Goal: Check status

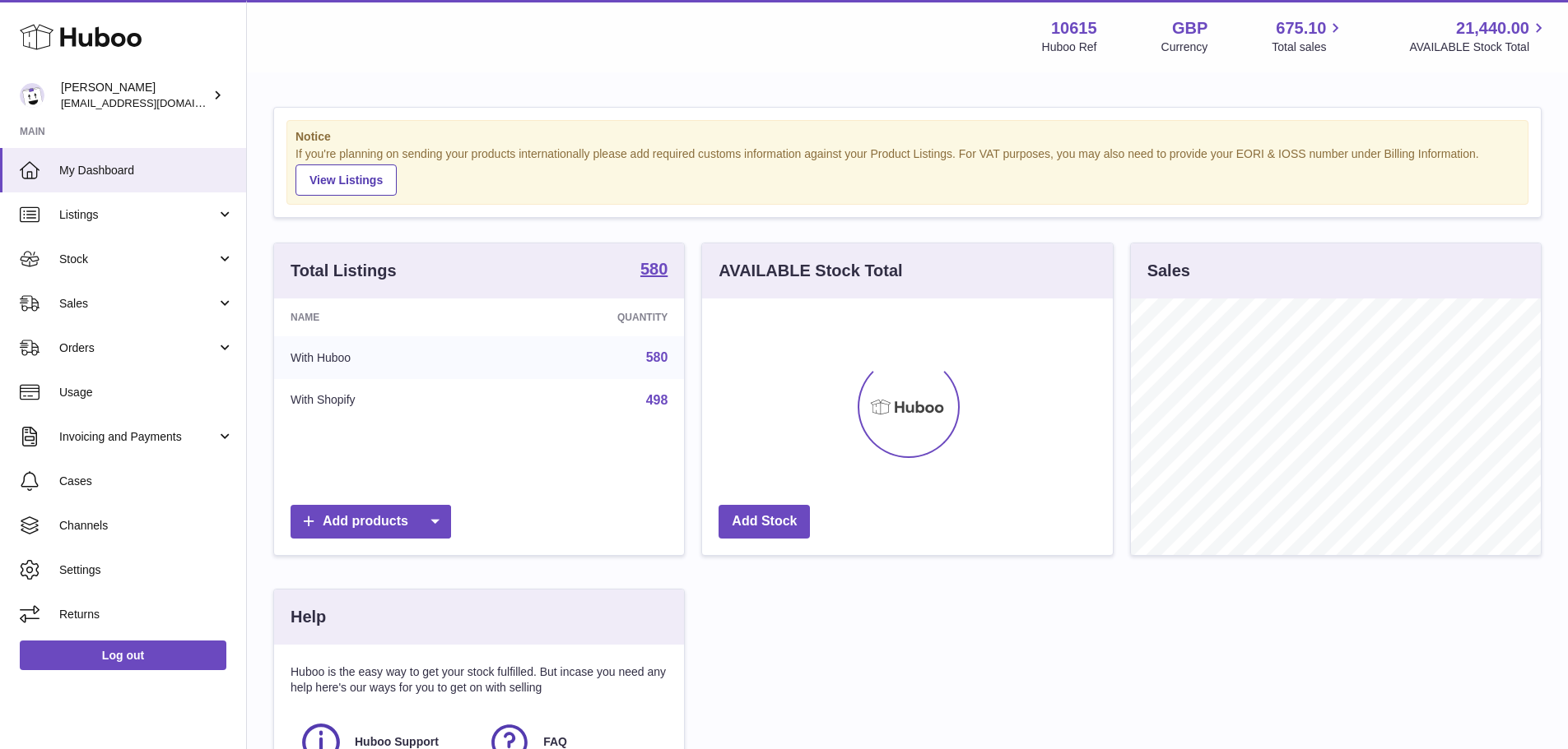
scroll to position [257, 415]
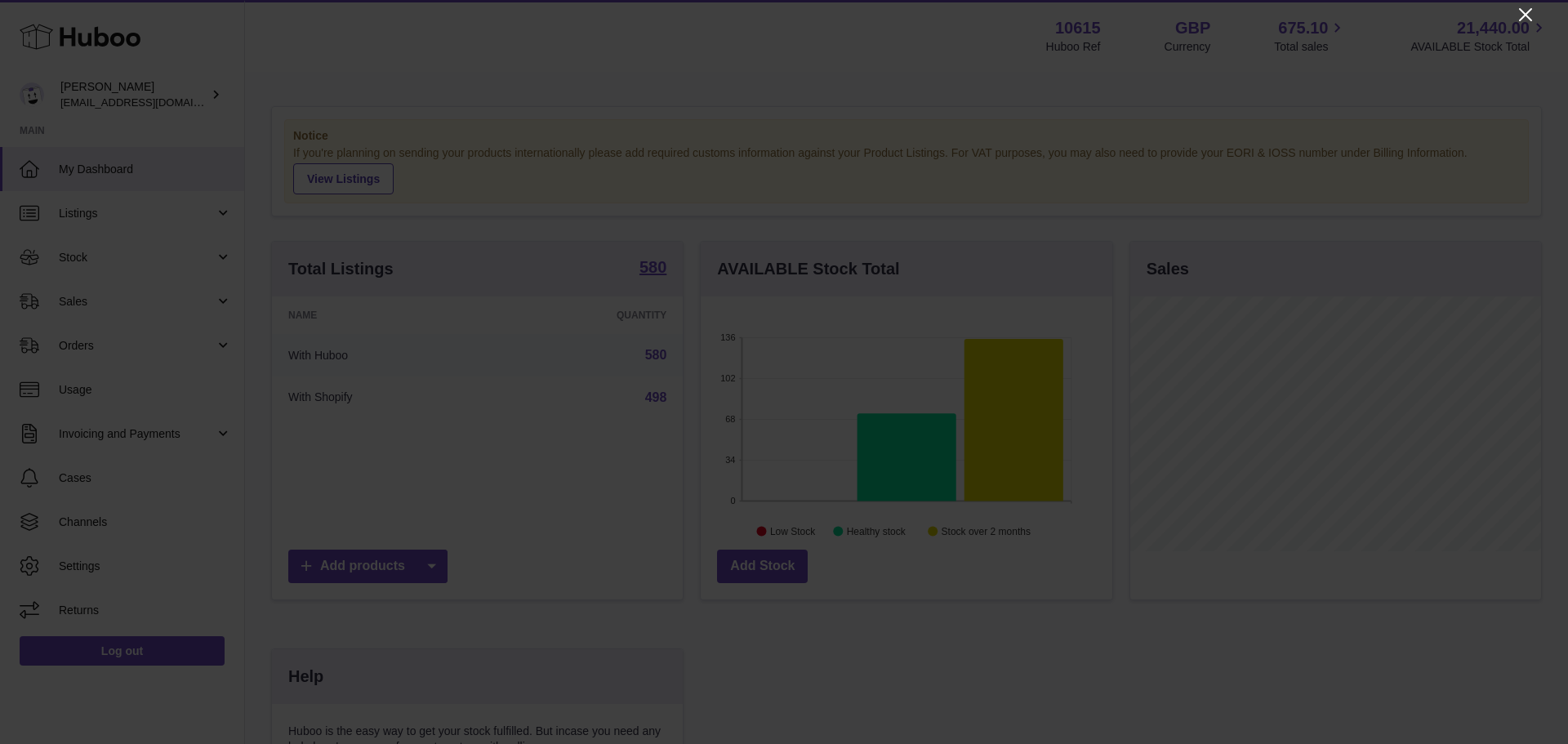
click at [1531, 10] on icon "Close" at bounding box center [1526, 15] width 13 height 13
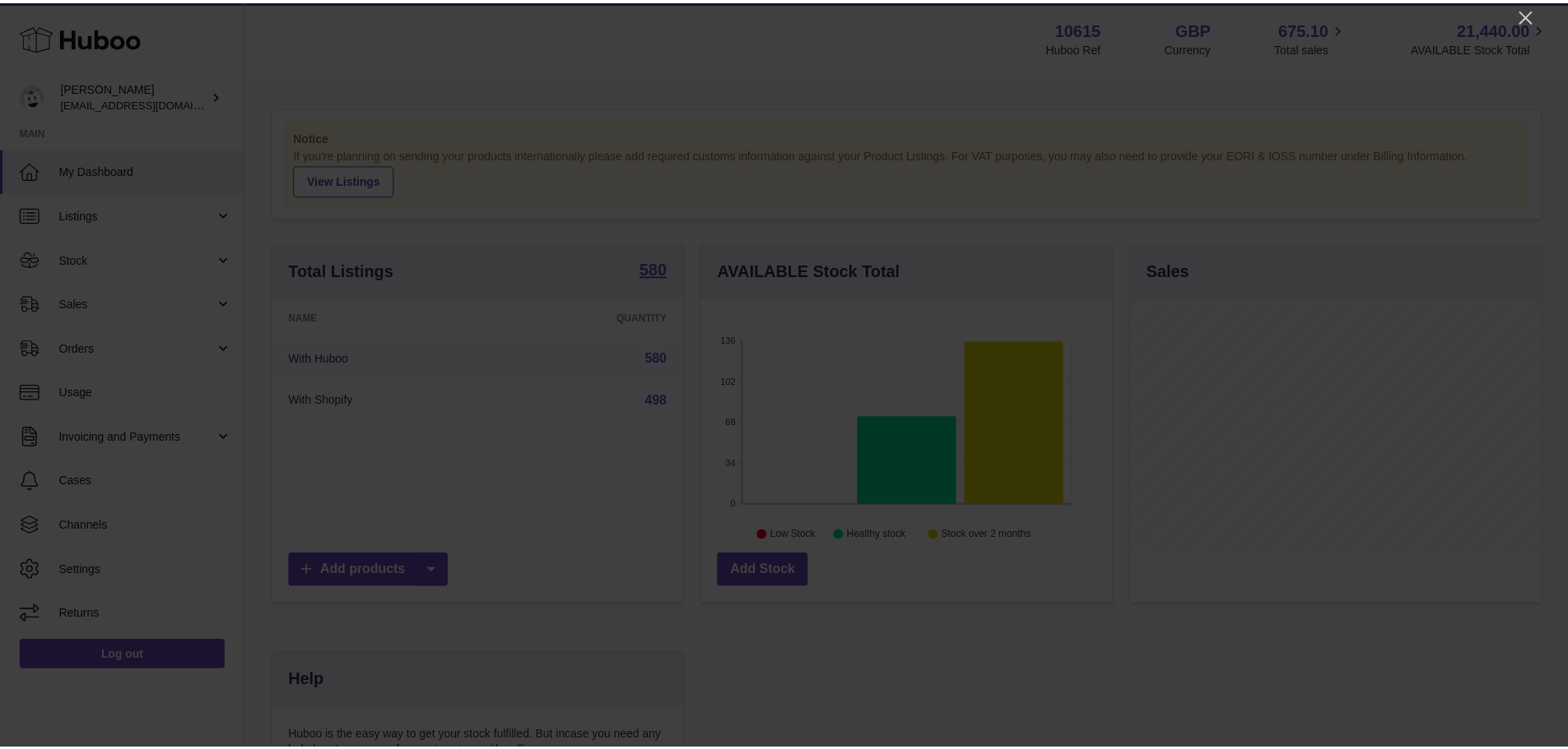
scroll to position [822289, 822655]
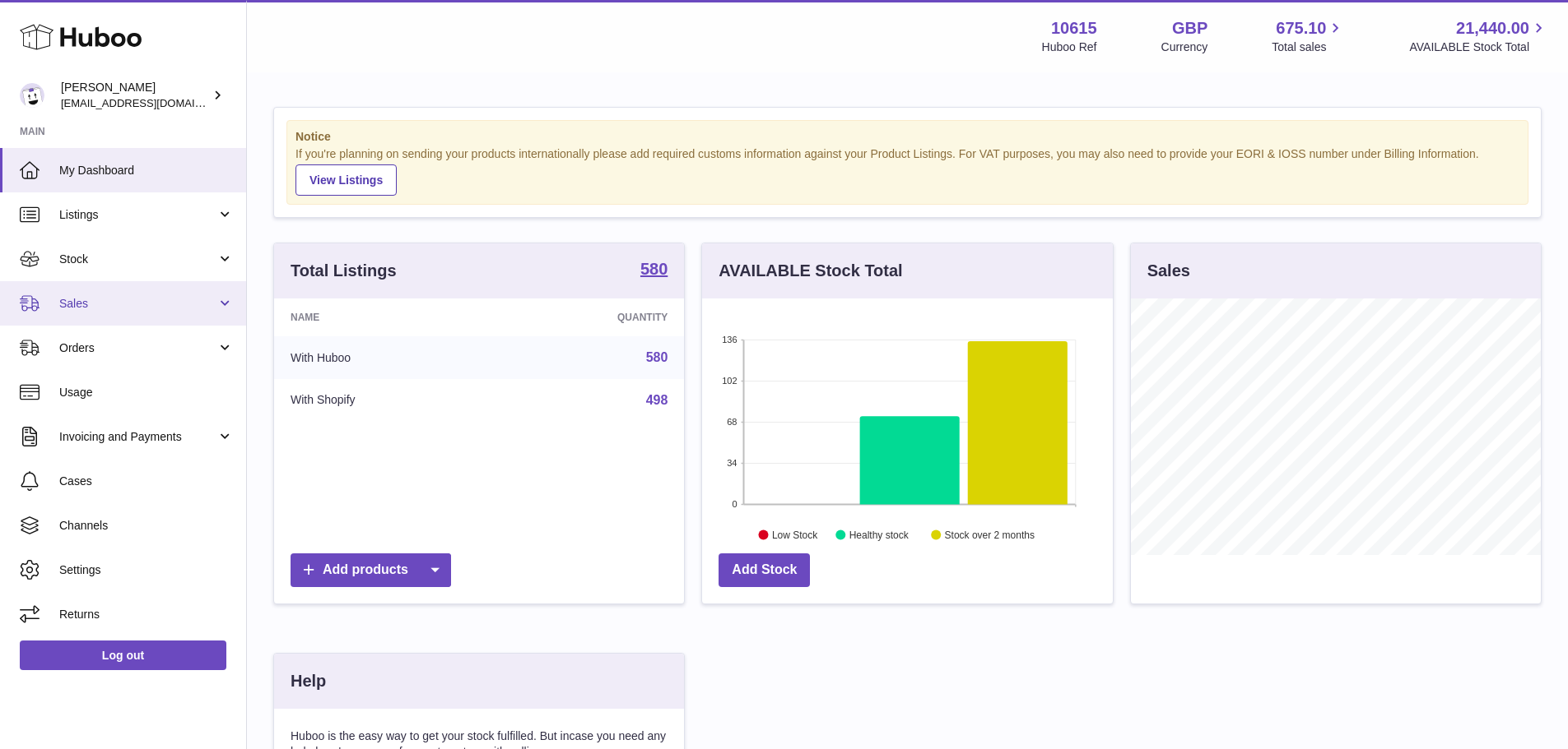
click at [112, 313] on link "Sales" at bounding box center [122, 304] width 246 height 44
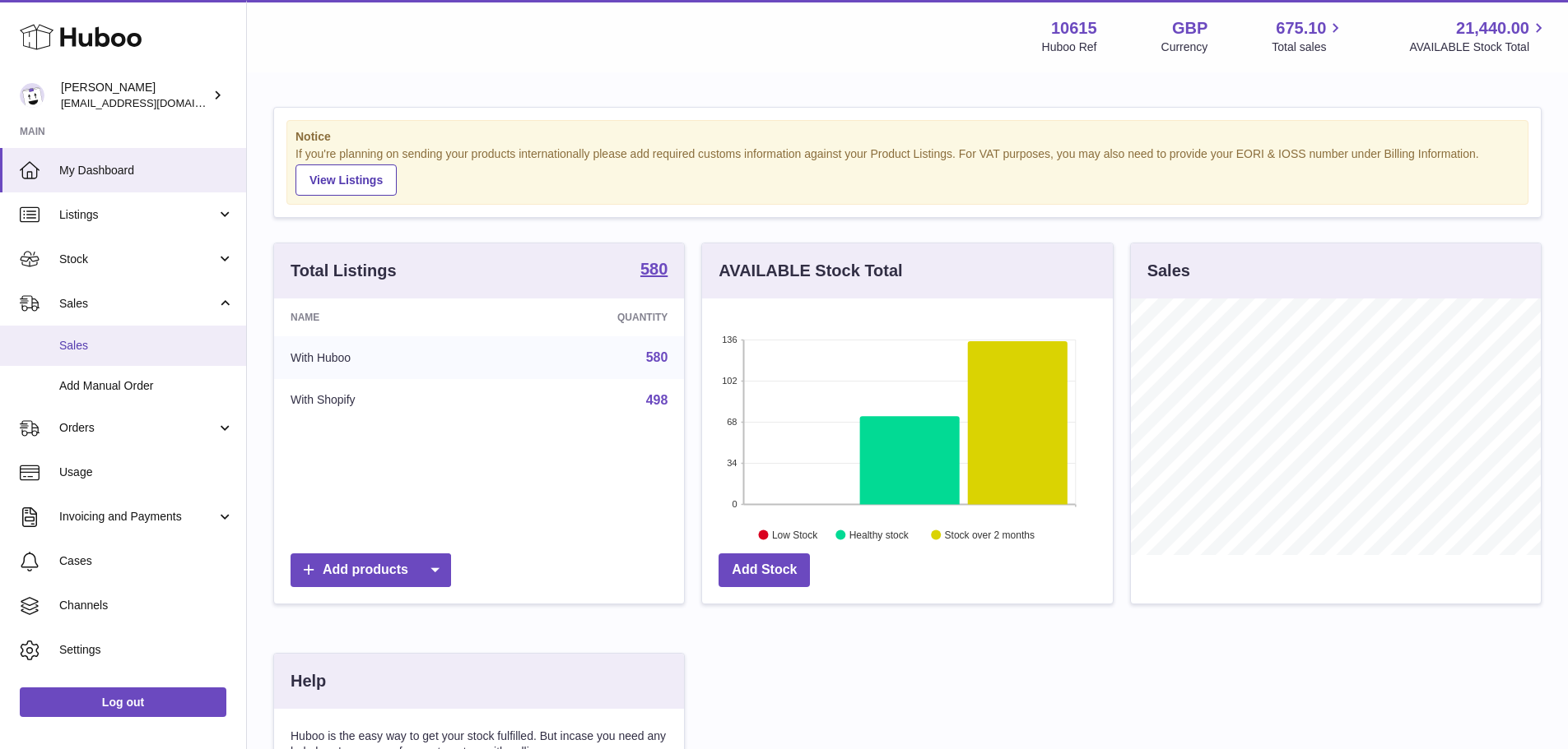
click at [89, 337] on link "Sales" at bounding box center [122, 346] width 246 height 40
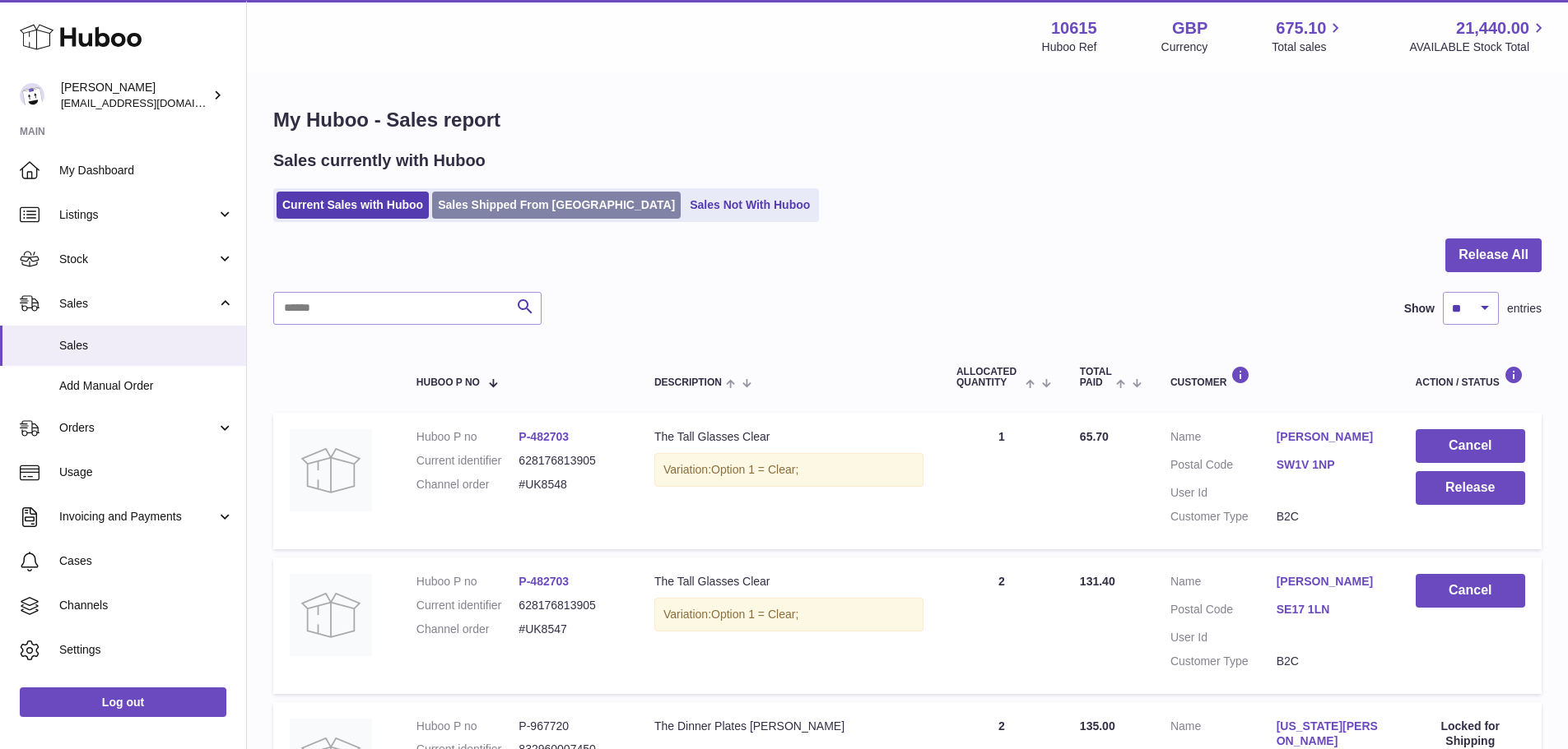
click at [540, 213] on link "Sales Shipped From [GEOGRAPHIC_DATA]" at bounding box center [556, 204] width 249 height 27
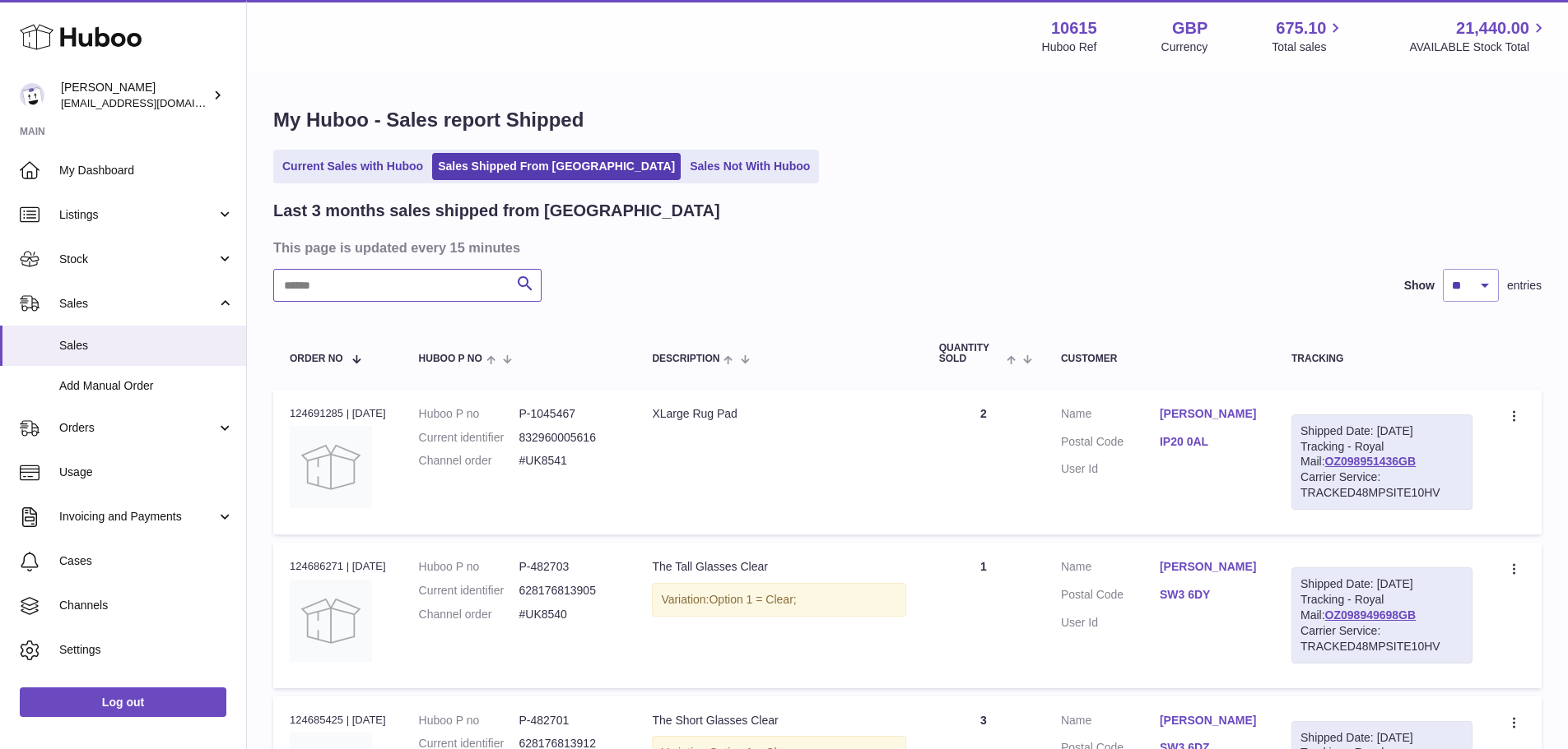
click at [368, 292] on input "text" at bounding box center [407, 285] width 268 height 33
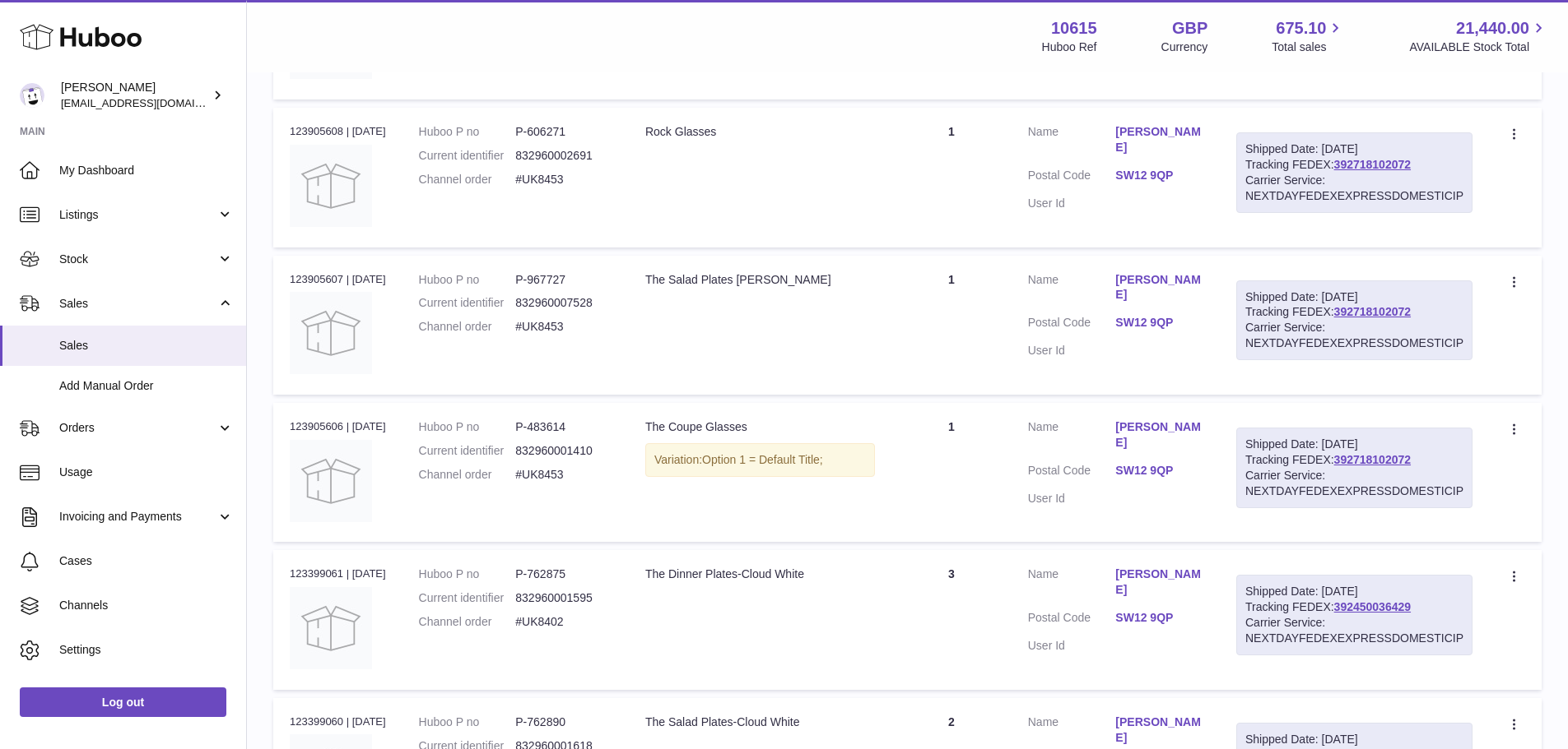
scroll to position [363, 0]
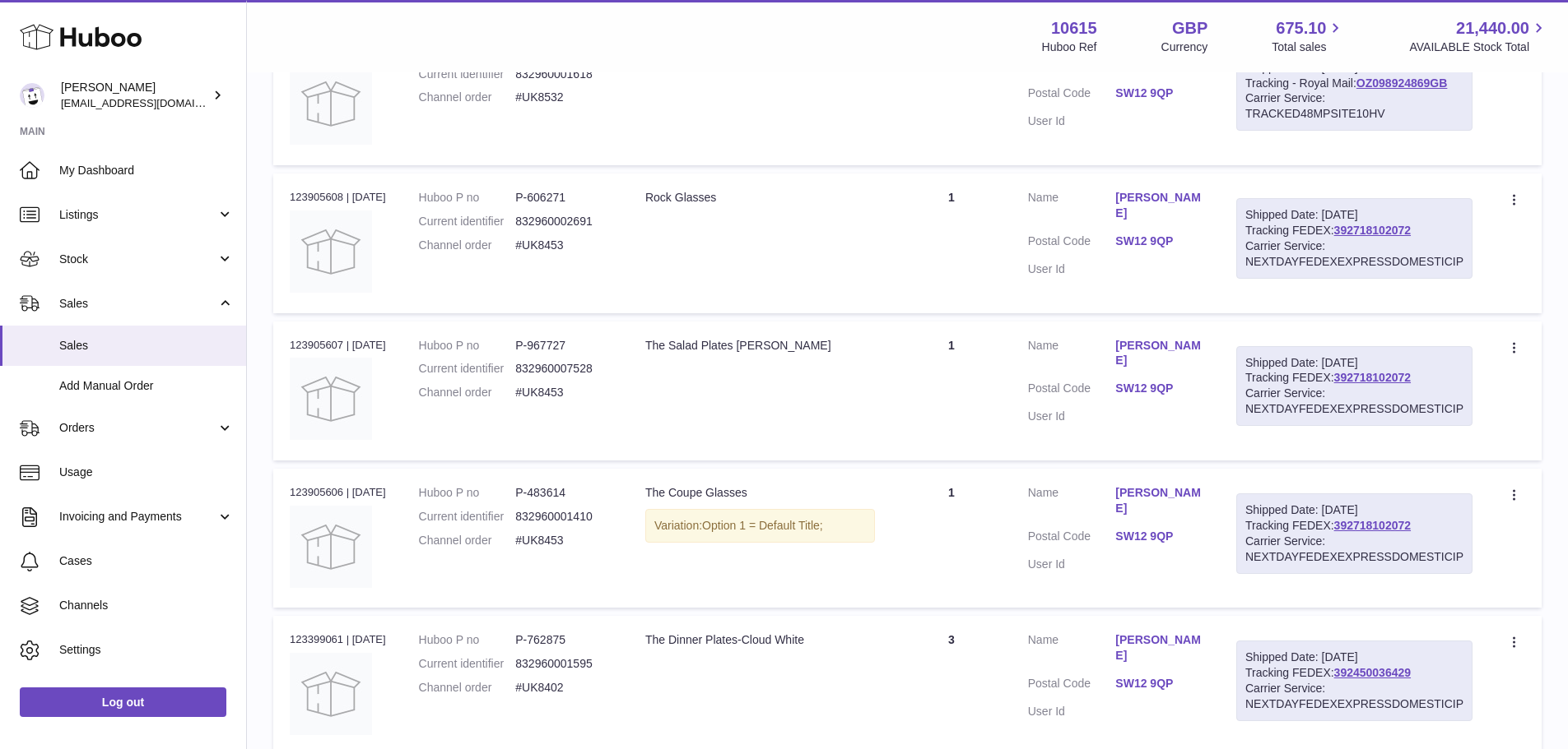
type input "*****"
click at [322, 345] on div "Order no 123905607 | 1st Sep" at bounding box center [338, 345] width 97 height 15
copy div "123905607"
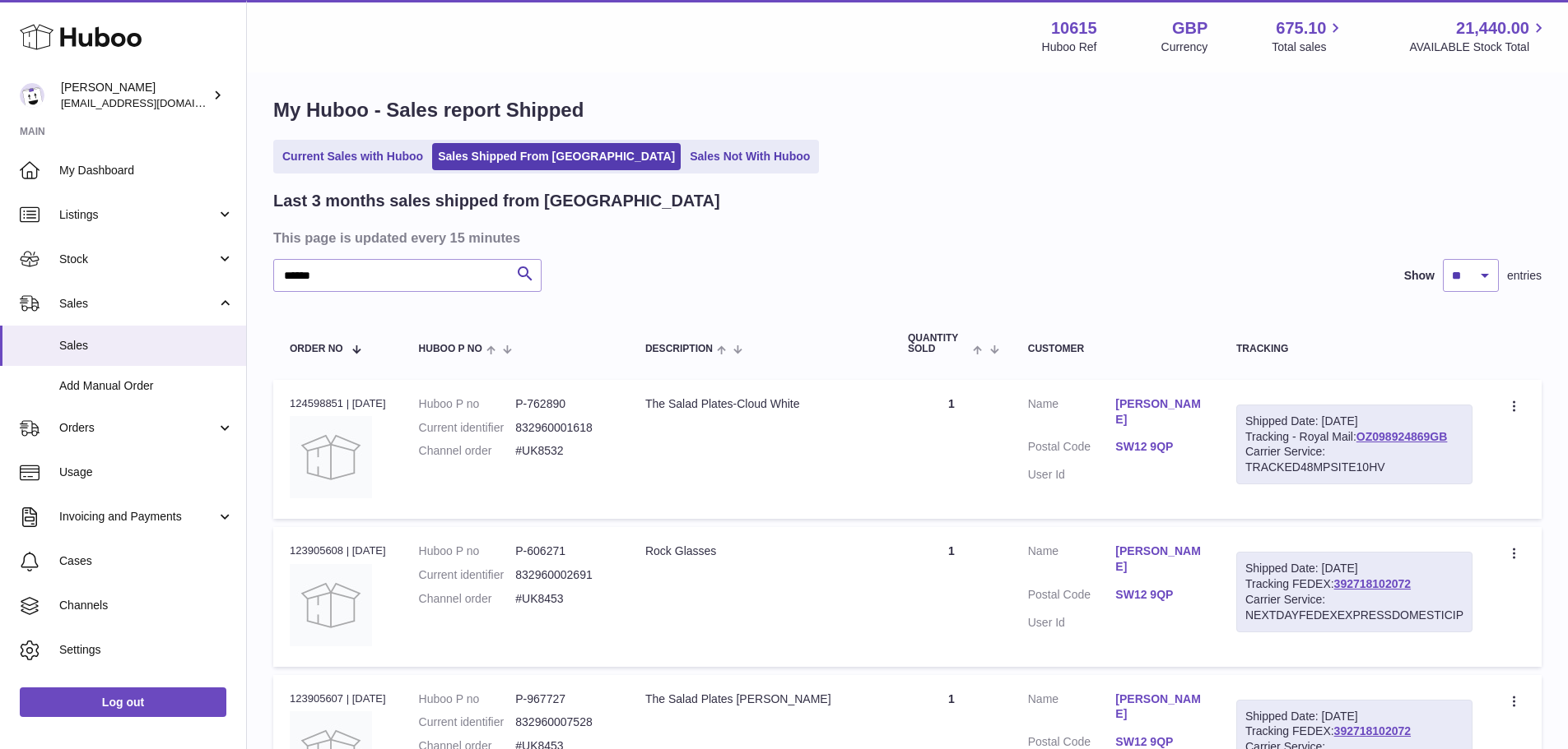
scroll to position [0, 0]
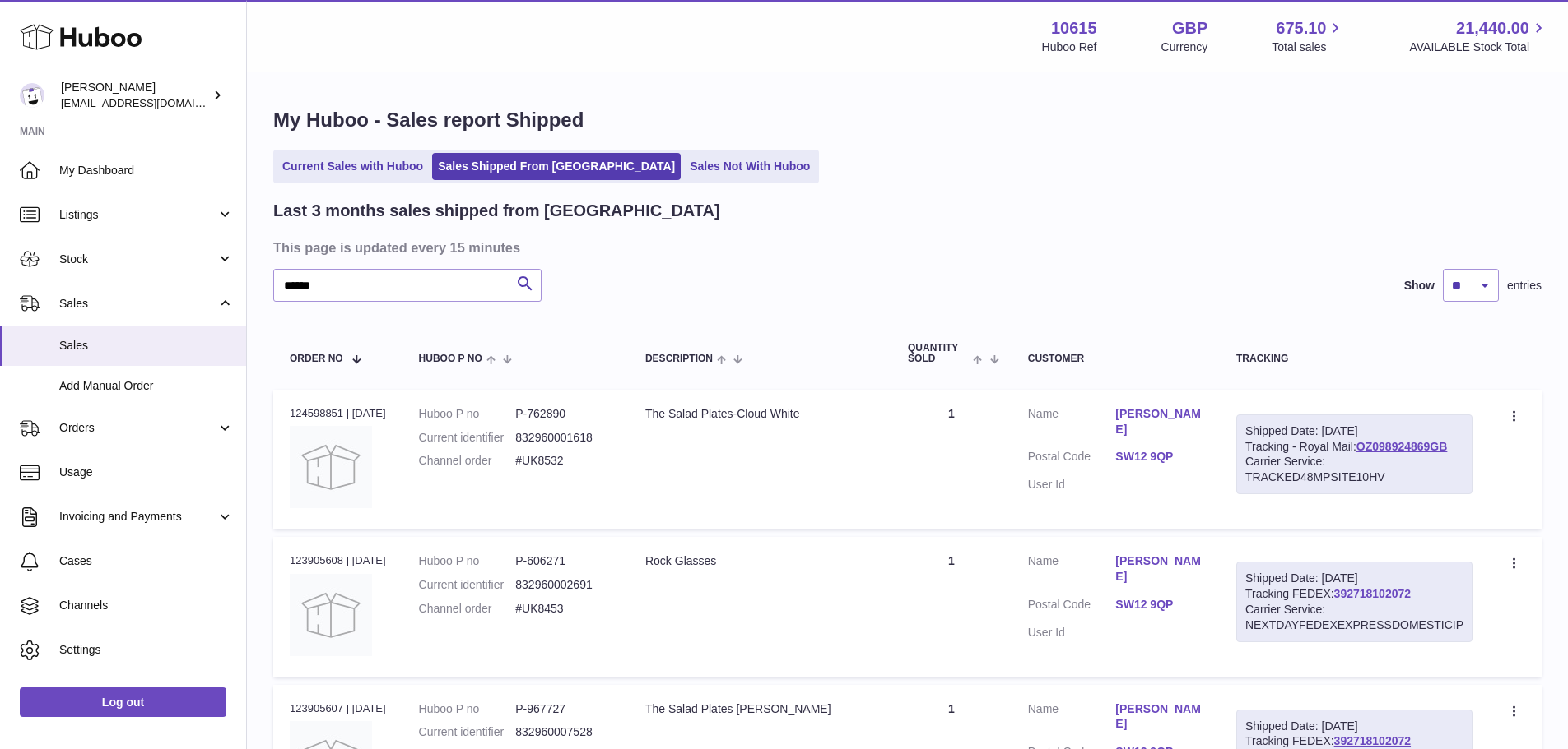
copy div "123905607"
